Goal: Task Accomplishment & Management: Manage account settings

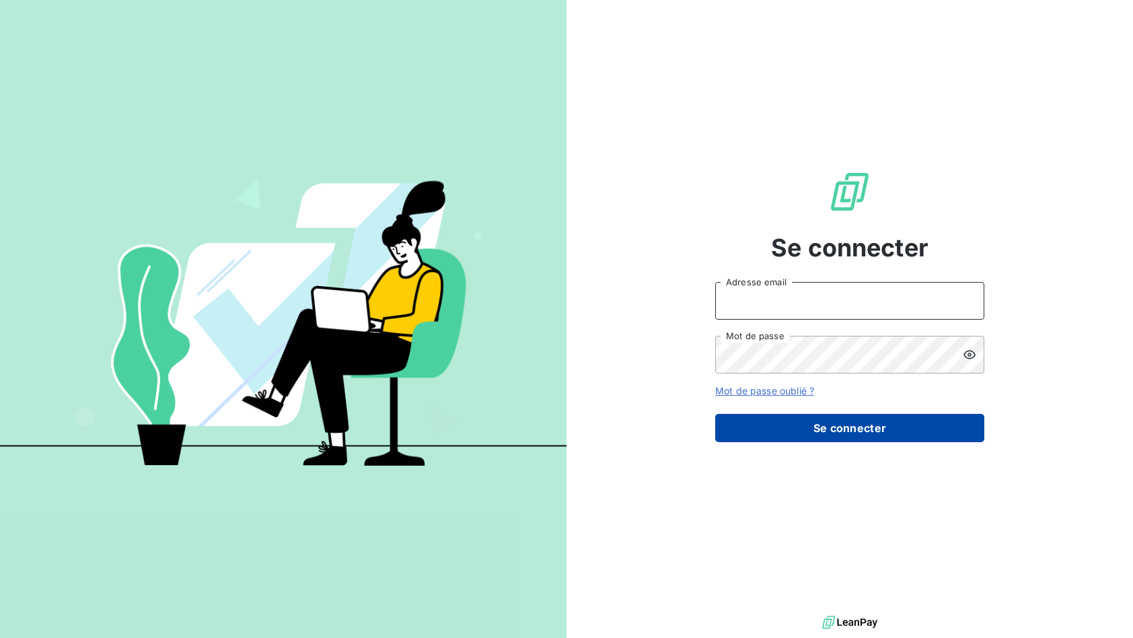
type input "recouvrement1@entrepreneurs.com"
click at [835, 430] on button "Se connecter" at bounding box center [849, 428] width 269 height 28
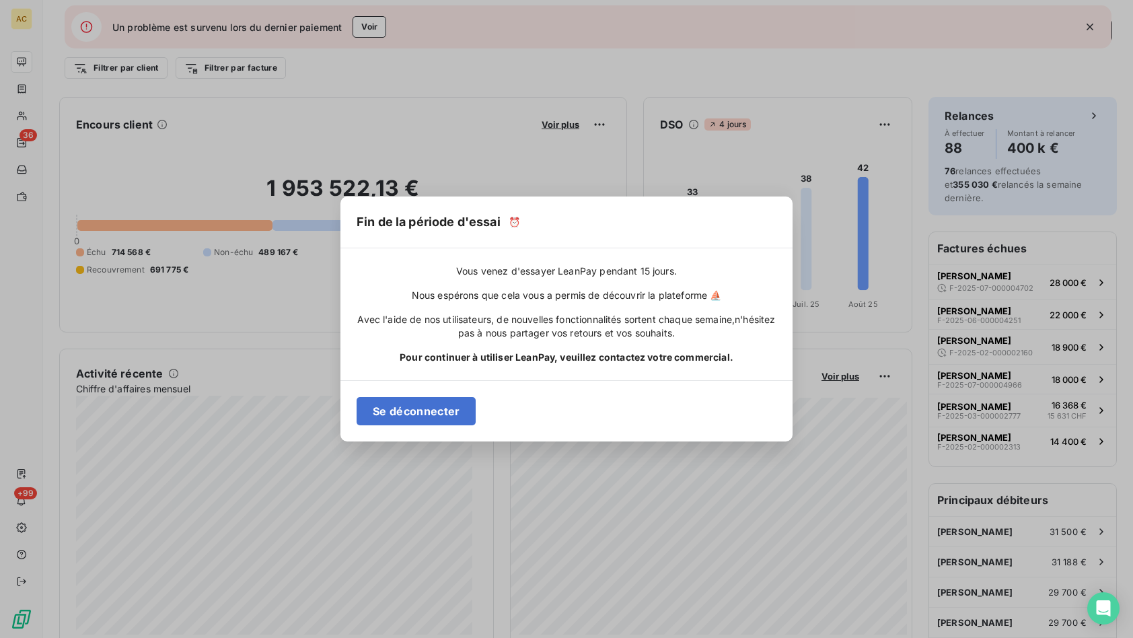
click at [230, 166] on div "Fin de la période d'essai ⏰ Vous venez d'essayer LeanPay pendant 15 jours. Nous…" at bounding box center [566, 319] width 1133 height 638
click at [22, 142] on div "Fin de la période d'essai ⏰ Vous venez d'essayer LeanPay pendant 15 jours. Nous…" at bounding box center [566, 319] width 1133 height 638
click at [474, 74] on div "Fin de la période d'essai ⏰ Vous venez d'essayer LeanPay pendant 15 jours. Nous…" at bounding box center [566, 319] width 1133 height 638
